Goal: Task Accomplishment & Management: Manage account settings

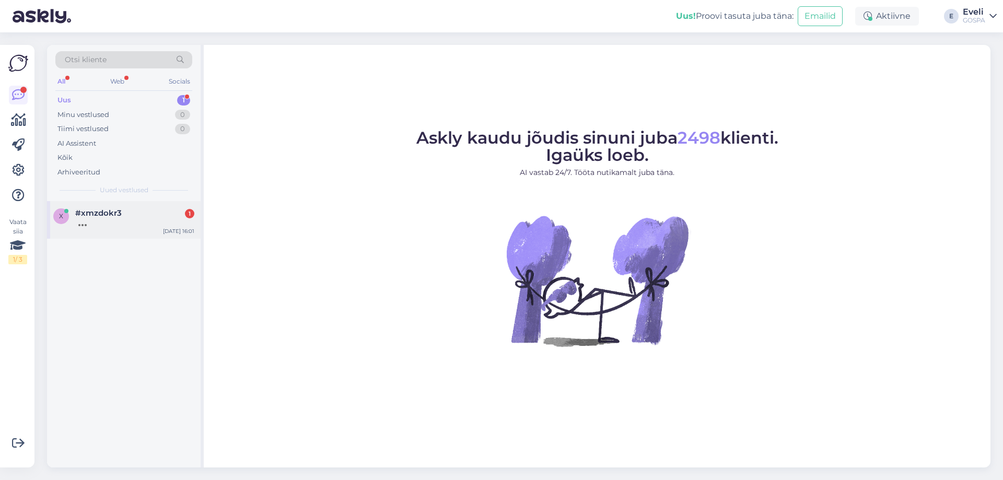
click at [100, 225] on div at bounding box center [134, 222] width 119 height 9
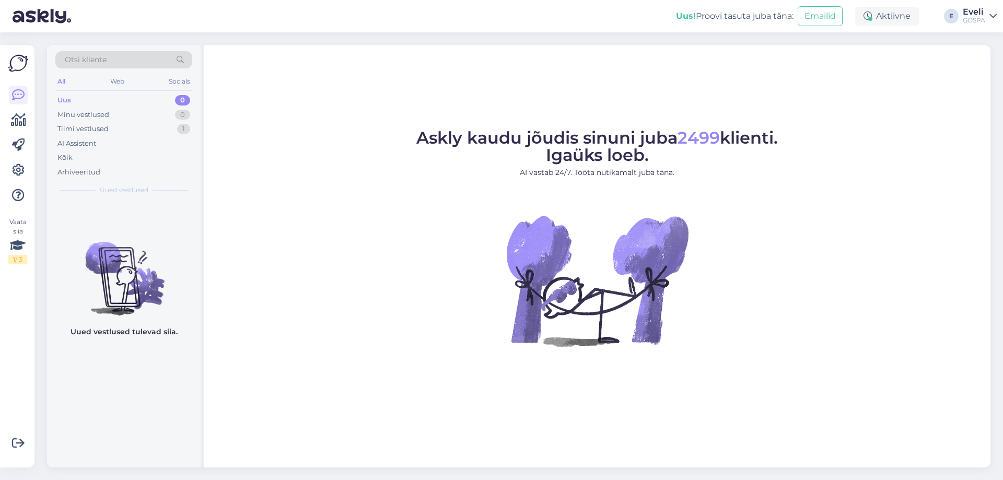
click at [962, 13] on div "Uus! Proovi tasuta juba täna: Emailid Aktiivne E Eveli GOSPA" at bounding box center [501, 16] width 1003 height 32
click at [984, 15] on div "Eveli" at bounding box center [974, 12] width 22 height 8
click at [891, 91] on div "Logi välja" at bounding box center [904, 89] width 186 height 19
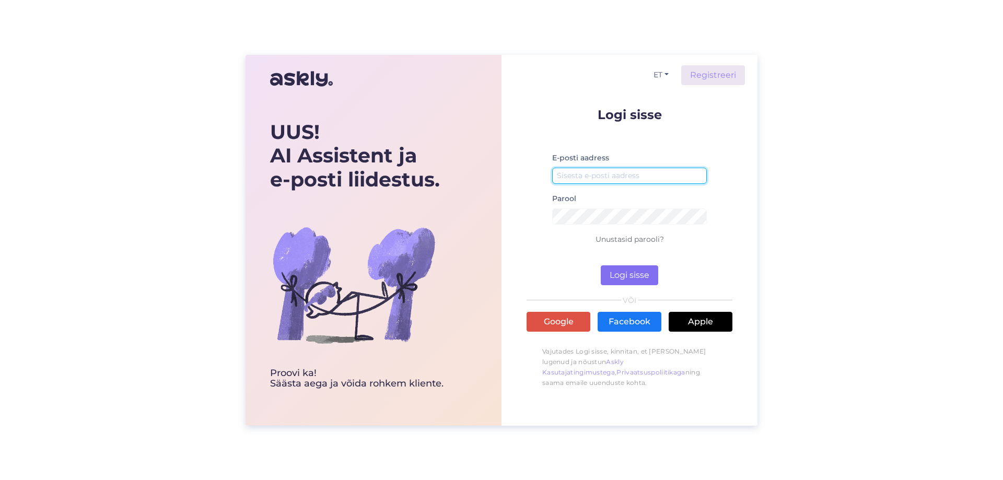
type input "info@gospa.ee"
click at [626, 272] on button "Logi sisse" at bounding box center [629, 275] width 57 height 20
